Goal: Task Accomplishment & Management: Use online tool/utility

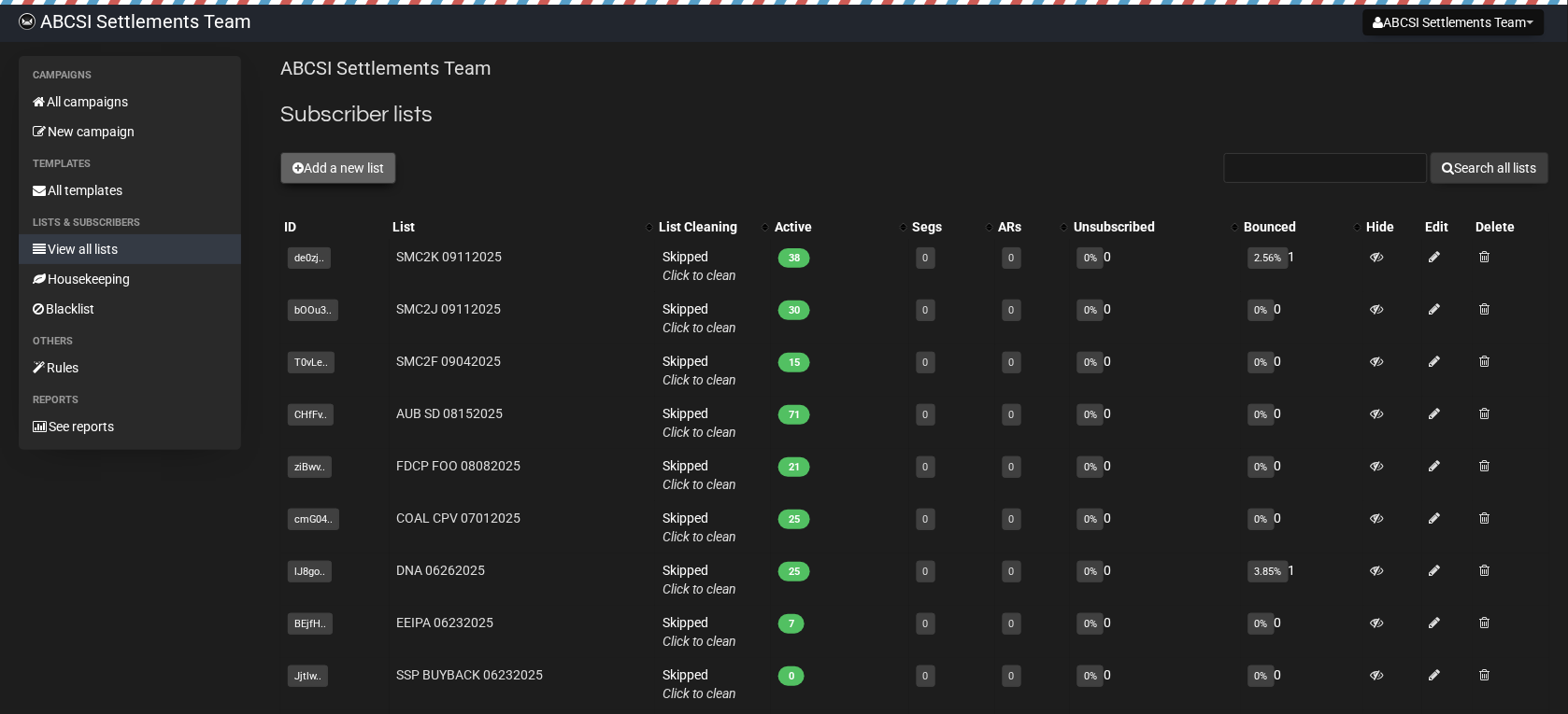
click at [360, 170] on button "Add a new list" at bounding box center [338, 168] width 116 height 32
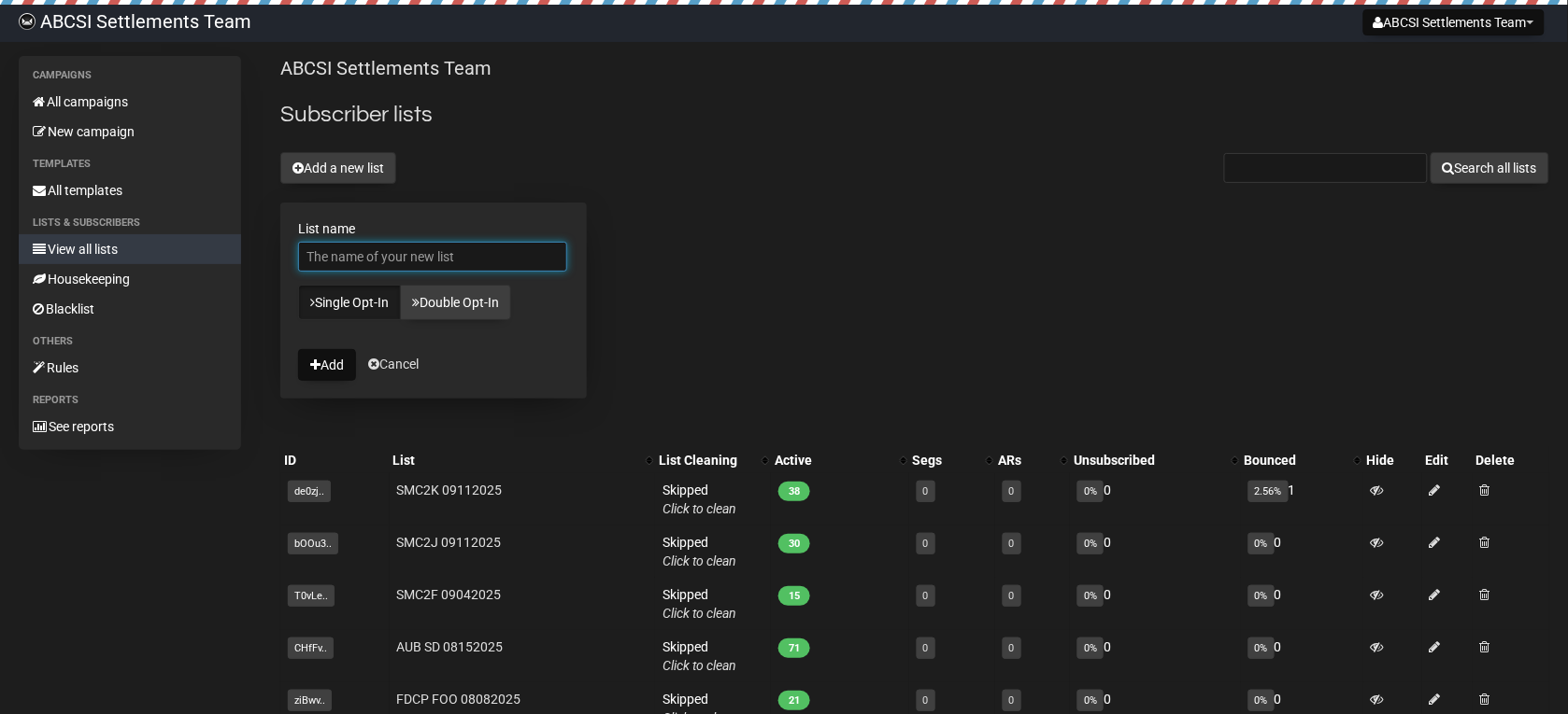
click at [357, 257] on input "List name" at bounding box center [433, 257] width 269 height 30
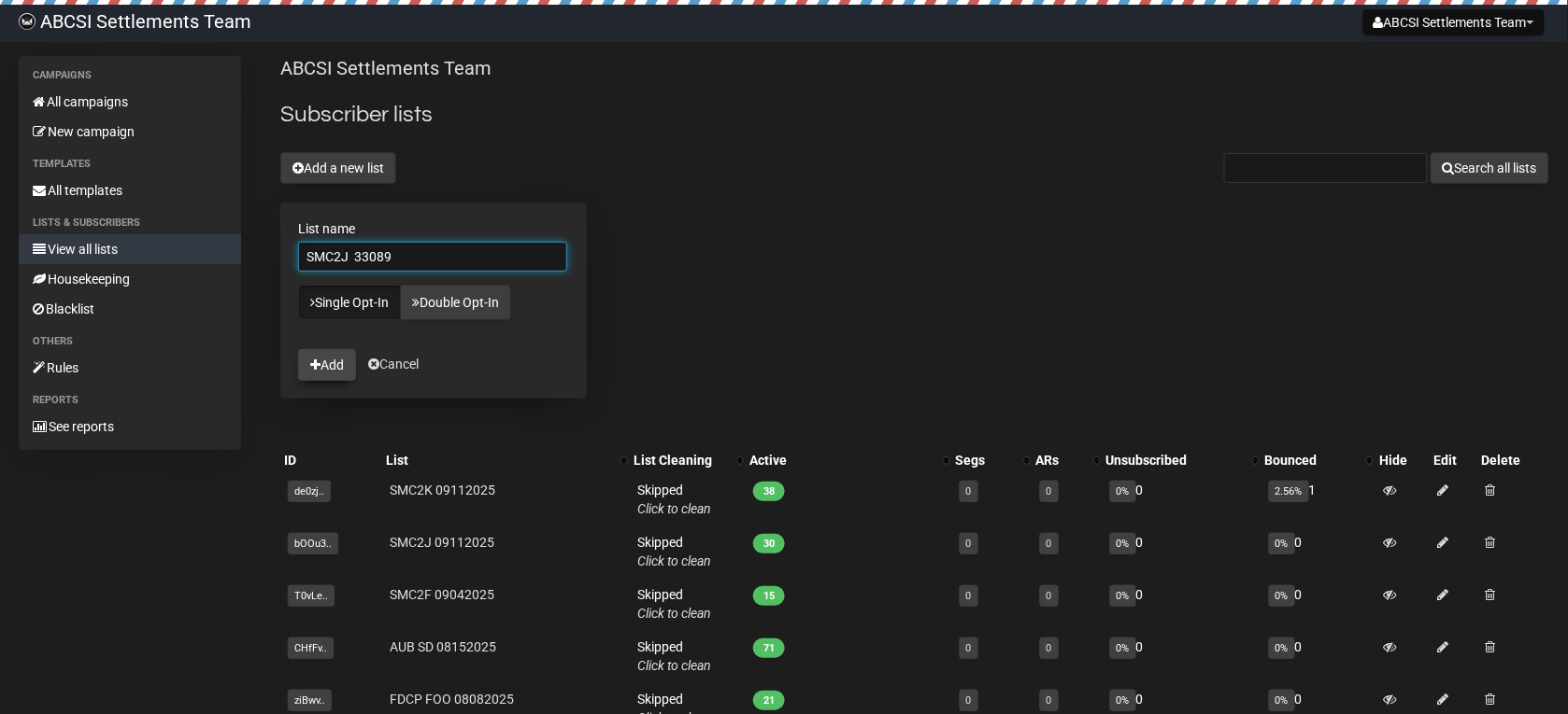
type input "SMC2J 33089"
click at [332, 369] on button "Add" at bounding box center [328, 365] width 58 height 32
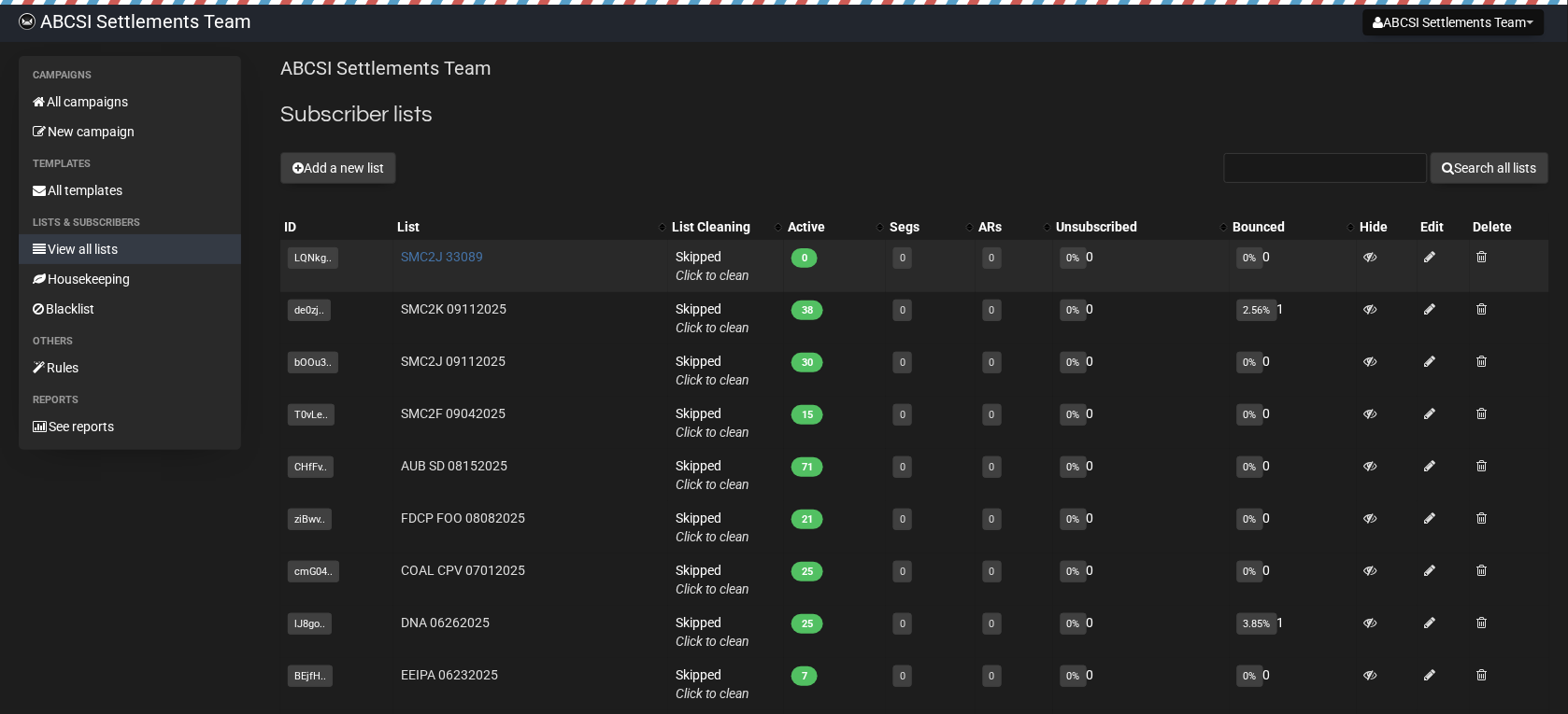
click at [433, 262] on link "SMC2J 33089" at bounding box center [441, 257] width 82 height 15
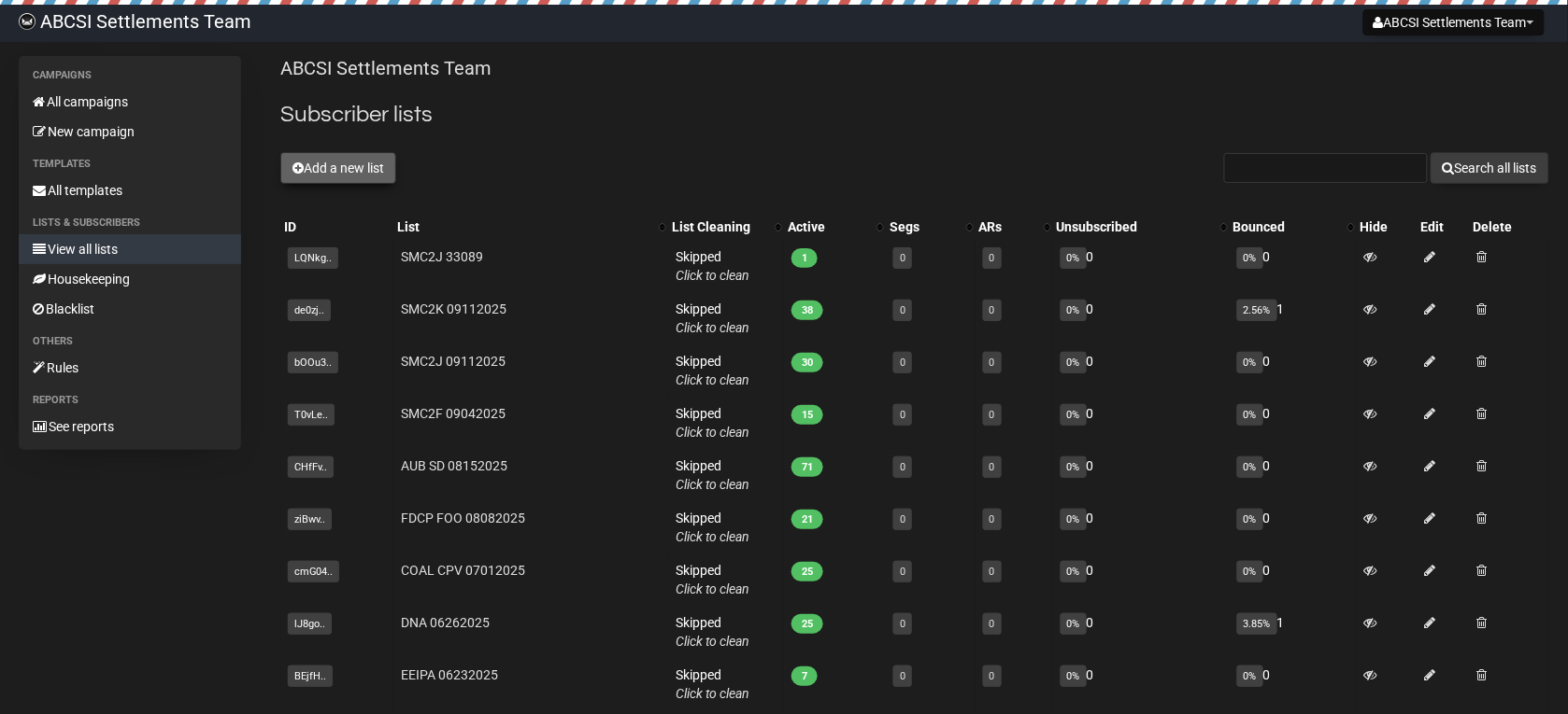
click at [314, 178] on button "Add a new list" at bounding box center [338, 168] width 116 height 32
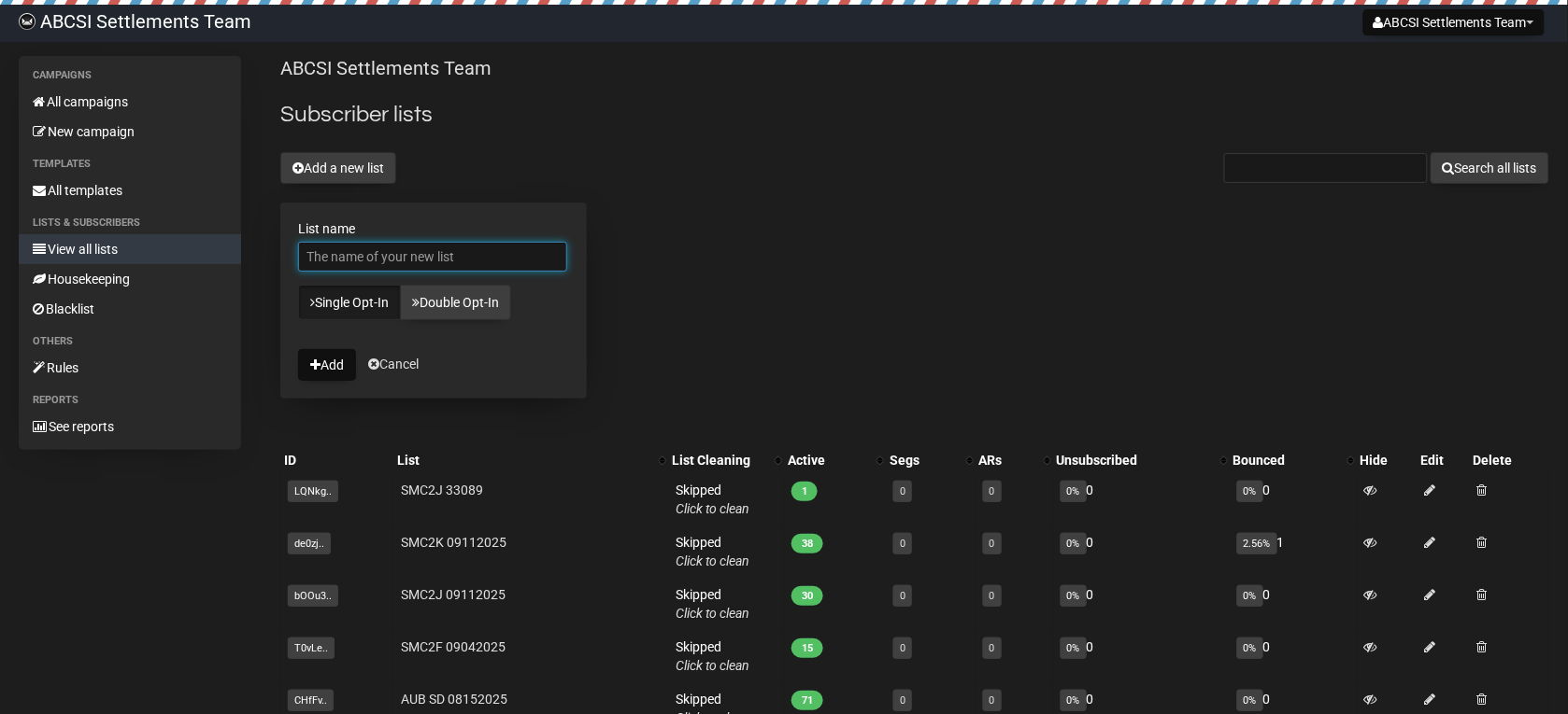
click at [337, 264] on input "List name" at bounding box center [433, 257] width 269 height 30
type input "SMC2K 33089"
click at [343, 373] on button "Add" at bounding box center [328, 365] width 58 height 32
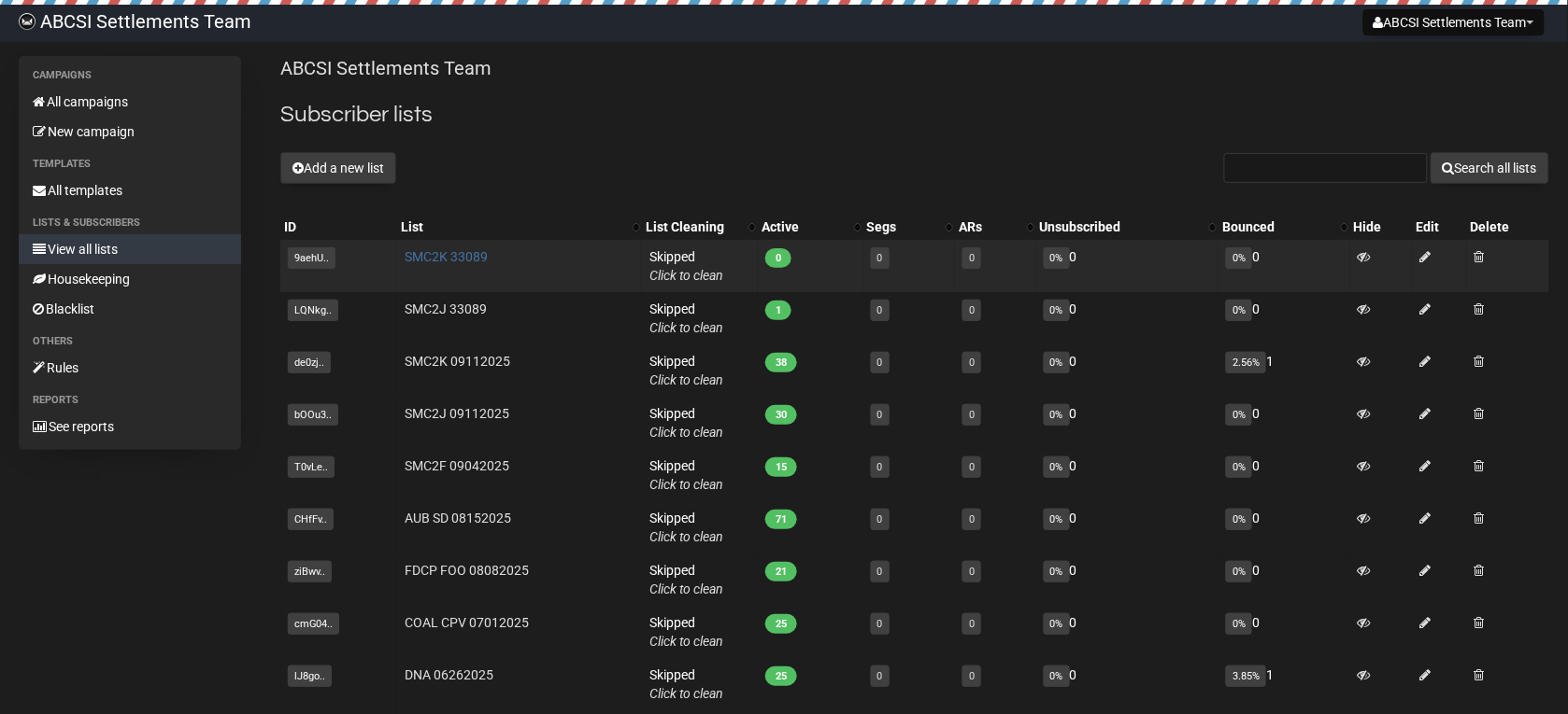
click at [445, 258] on link "SMC2K 33089" at bounding box center [446, 257] width 83 height 15
click at [440, 262] on link "SMC2K 33089" at bounding box center [446, 257] width 83 height 15
